Goal: Information Seeking & Learning: Learn about a topic

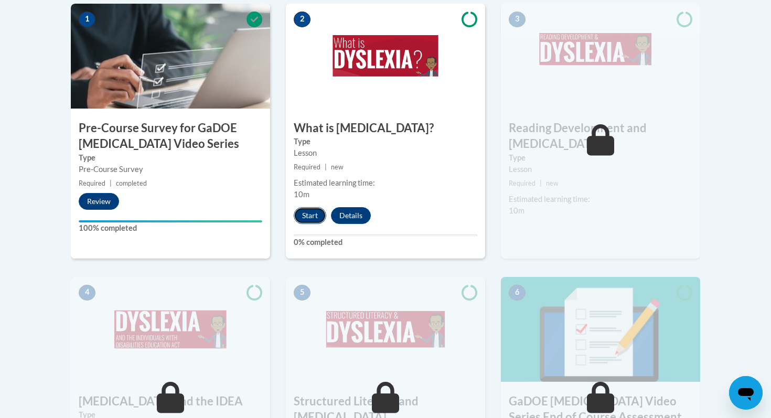
click at [305, 212] on button "Start" at bounding box center [310, 215] width 33 height 17
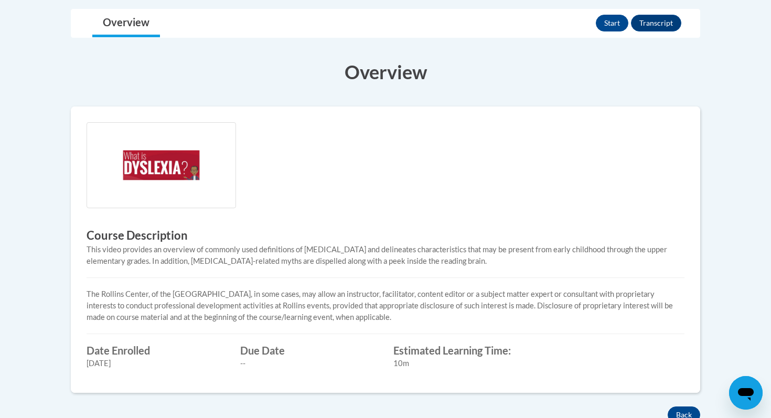
scroll to position [218, 0]
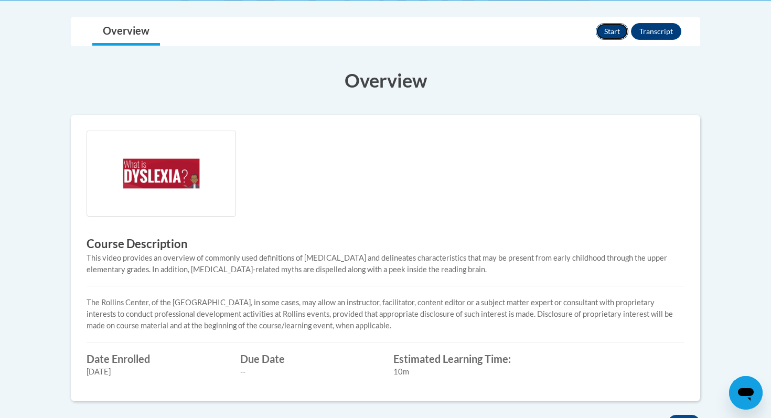
click at [604, 26] on button "Start" at bounding box center [612, 31] width 33 height 17
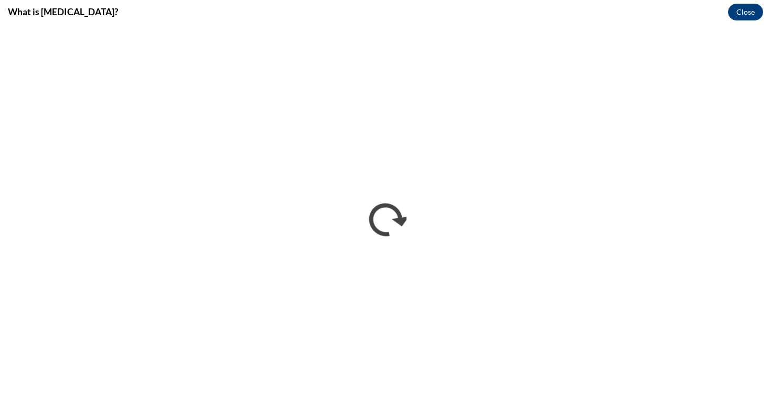
scroll to position [0, 0]
click at [741, 4] on button "Close" at bounding box center [745, 12] width 35 height 17
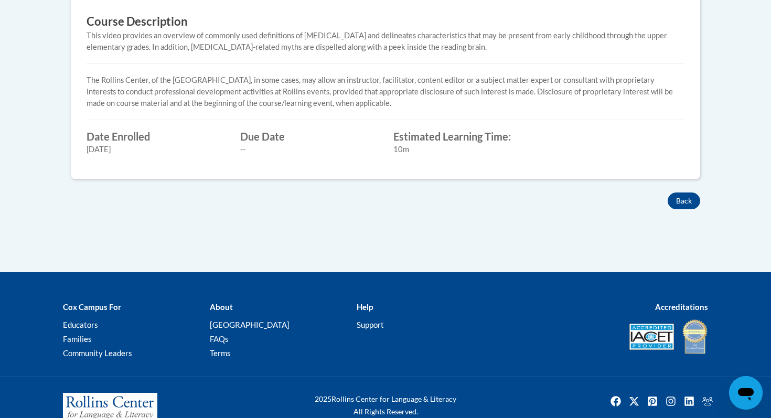
scroll to position [410, 0]
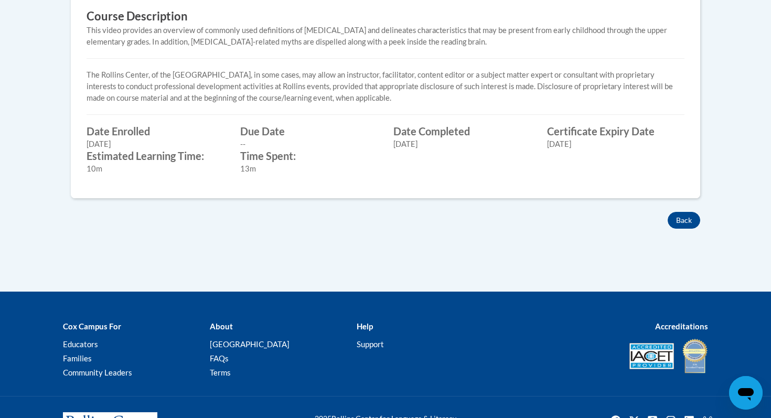
scroll to position [474, 0]
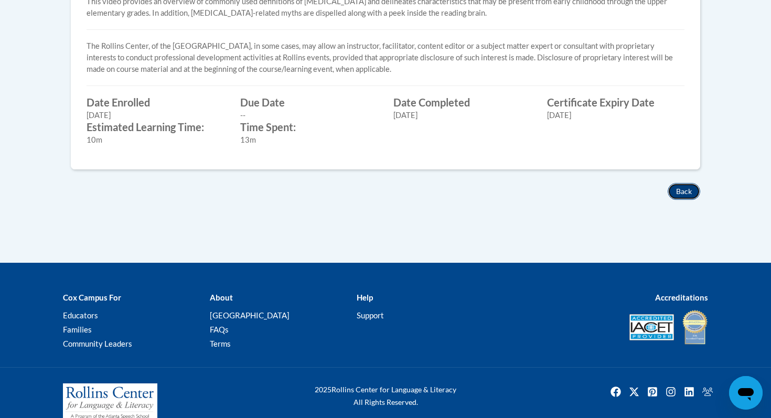
click at [688, 188] on button "Back" at bounding box center [684, 191] width 33 height 17
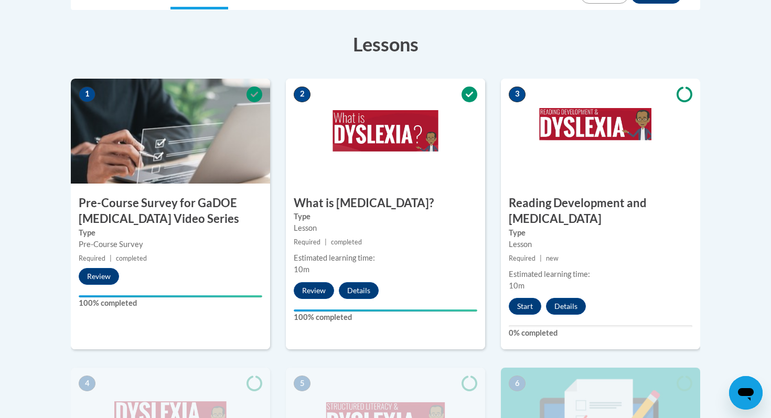
scroll to position [292, 0]
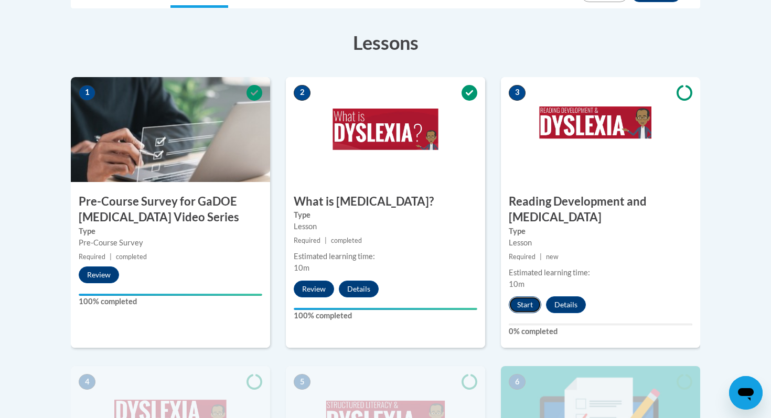
click at [522, 296] on button "Start" at bounding box center [525, 304] width 33 height 17
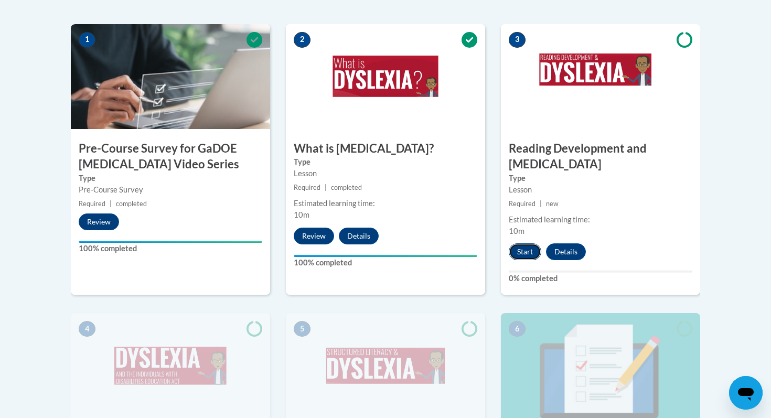
scroll to position [387, 0]
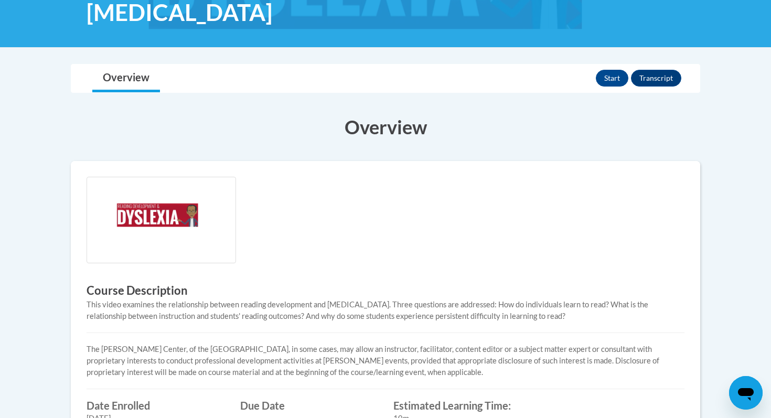
scroll to position [186, 0]
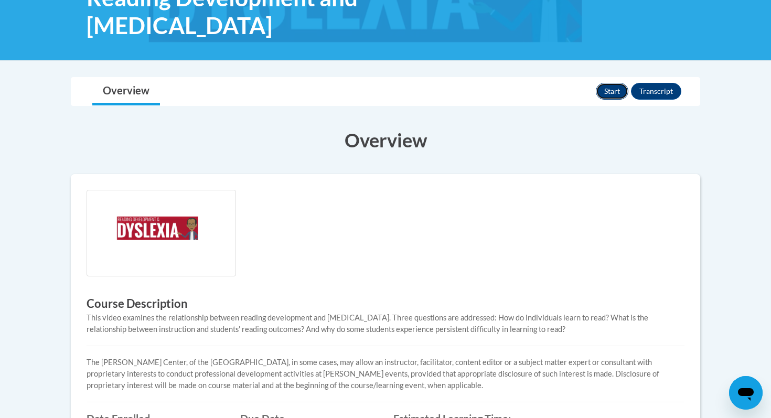
click at [606, 93] on button "Start" at bounding box center [612, 91] width 33 height 17
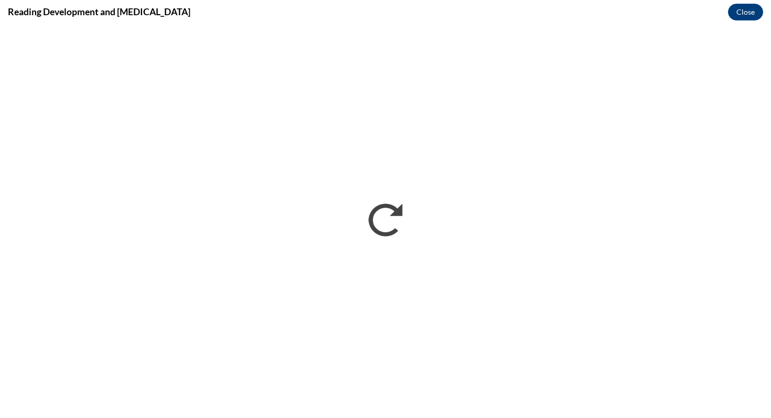
scroll to position [0, 0]
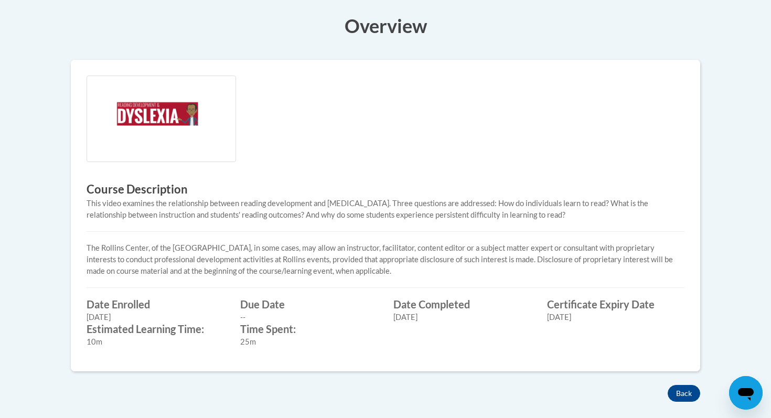
scroll to position [518, 0]
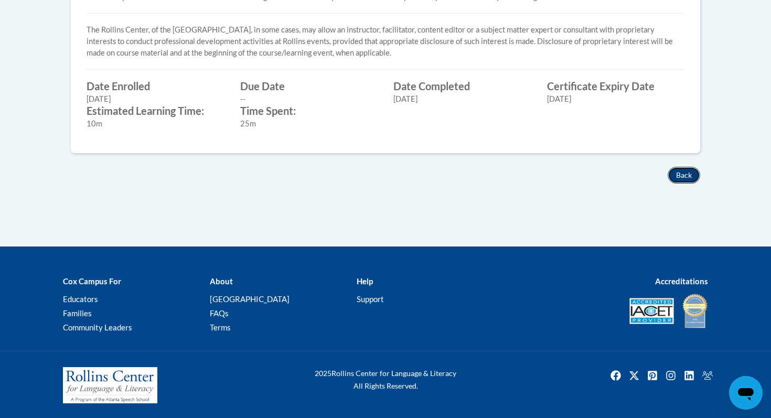
click at [682, 167] on button "Back" at bounding box center [684, 175] width 33 height 17
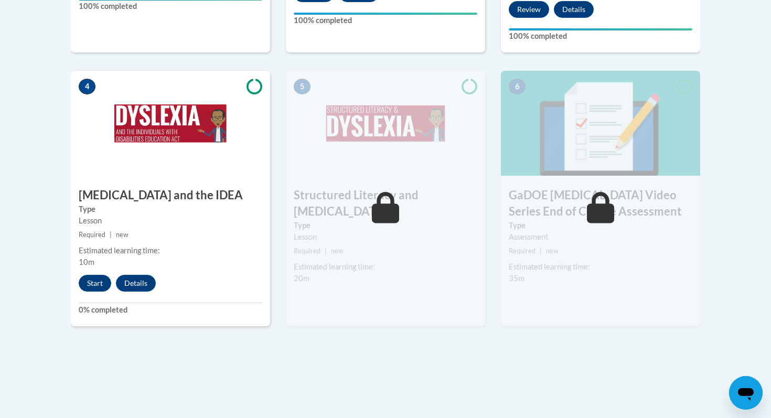
scroll to position [588, 0]
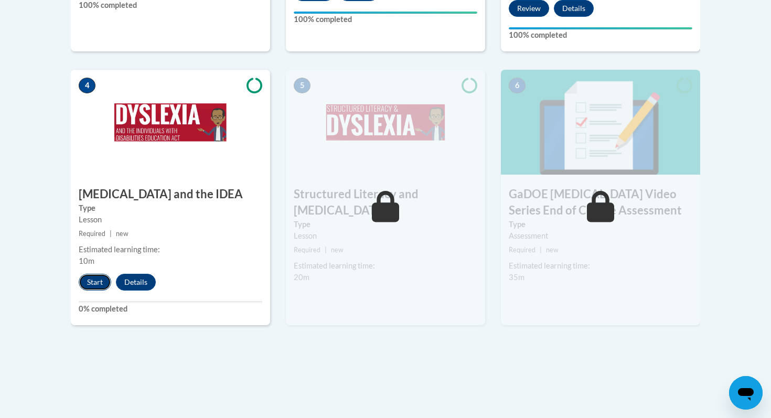
click at [94, 274] on button "Start" at bounding box center [95, 282] width 33 height 17
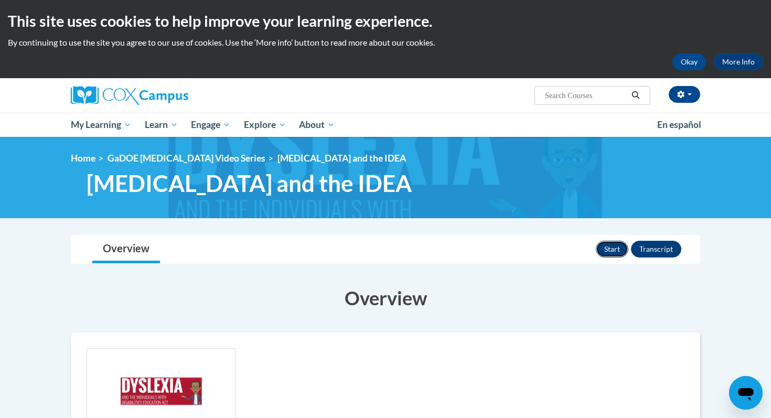
click at [608, 250] on button "Start" at bounding box center [612, 249] width 33 height 17
